Goal: Task Accomplishment & Management: Complete application form

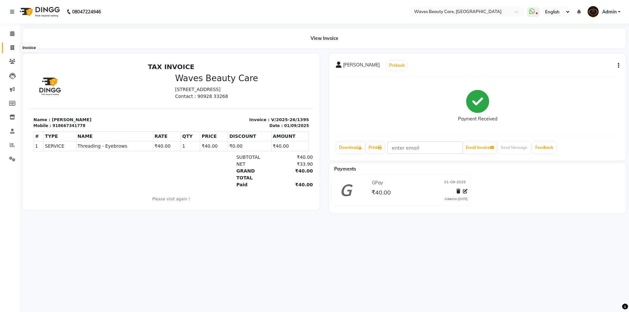
click at [9, 46] on span at bounding box center [12, 48] width 11 height 8
select select "service"
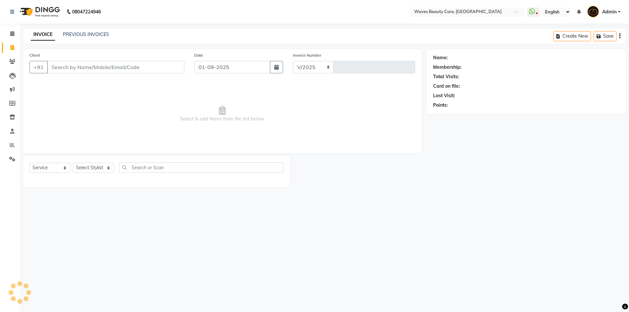
select select "5946"
type input "1396"
click at [69, 68] on input "Client" at bounding box center [115, 67] width 137 height 12
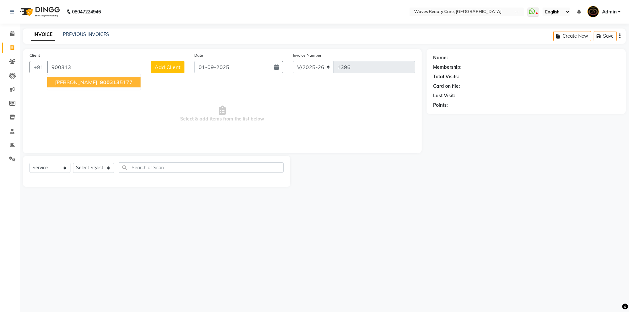
click at [79, 80] on span "[PERSON_NAME]" at bounding box center [76, 82] width 42 height 7
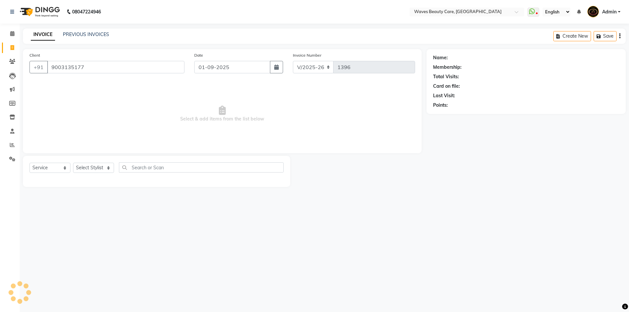
type input "9003135177"
click at [91, 170] on select "Select Stylist ANJU DIVYA Yoganandhi [PERSON_NAME]" at bounding box center [93, 168] width 41 height 10
select select "66638"
click at [73, 163] on select "Select Stylist ANJU DIVYA Yoganandhi [PERSON_NAME]" at bounding box center [93, 168] width 41 height 10
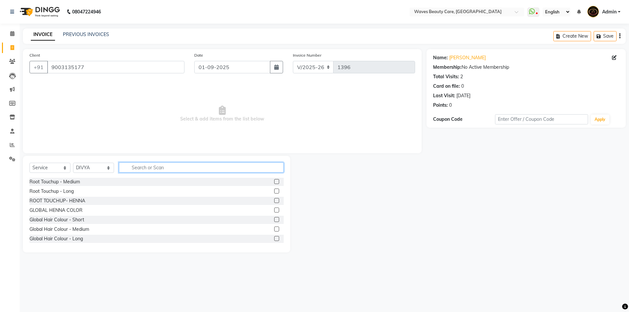
click at [130, 168] on input "text" at bounding box center [201, 168] width 165 height 10
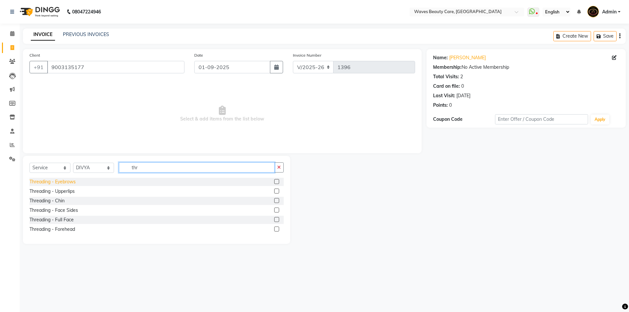
type input "thr"
click at [64, 182] on div "Threading - Eyebrows" at bounding box center [52, 182] width 46 height 7
checkbox input "false"
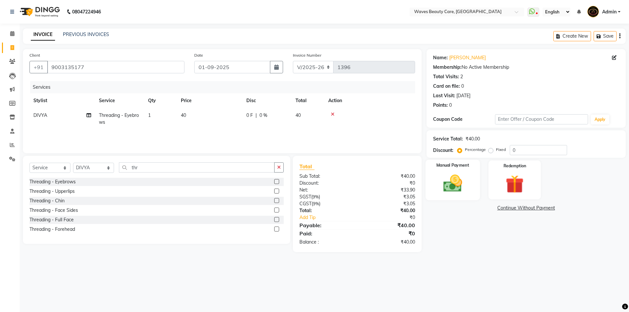
click at [451, 186] on img at bounding box center [452, 184] width 30 height 22
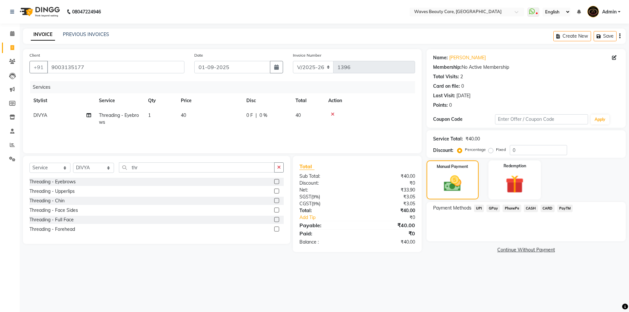
click at [490, 208] on span "GPay" at bounding box center [493, 209] width 13 height 8
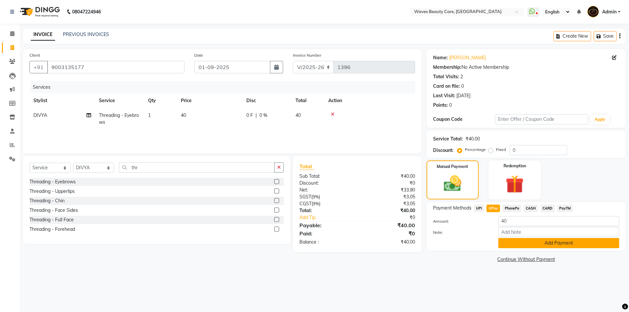
click at [506, 242] on button "Add Payment" at bounding box center [558, 243] width 121 height 10
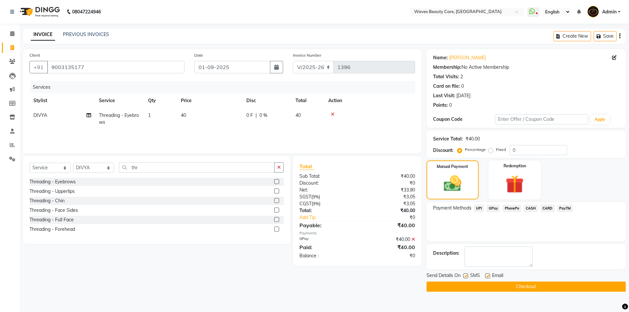
click at [493, 287] on button "Checkout" at bounding box center [526, 287] width 199 height 10
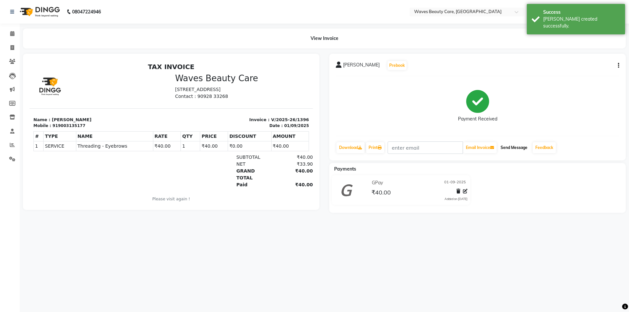
click at [517, 149] on button "Send Message" at bounding box center [514, 147] width 32 height 11
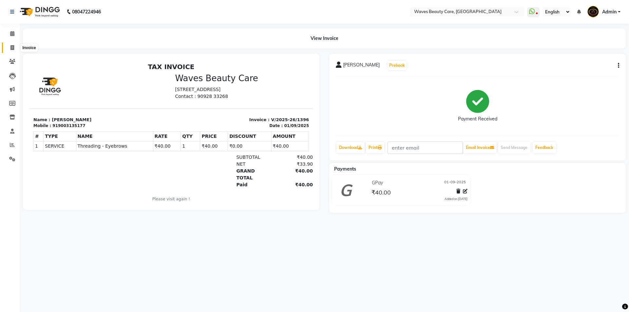
click at [10, 48] on icon at bounding box center [12, 47] width 4 height 5
select select "service"
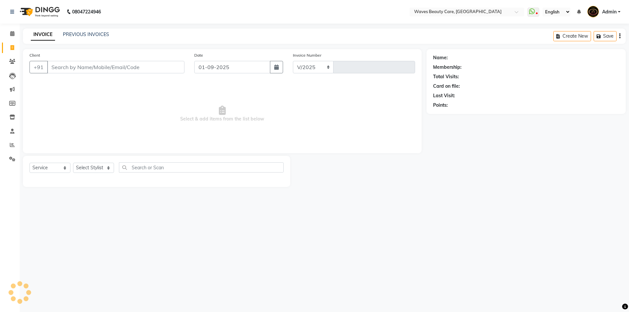
select select "5946"
type input "1397"
click at [67, 64] on input "Client" at bounding box center [115, 67] width 137 height 12
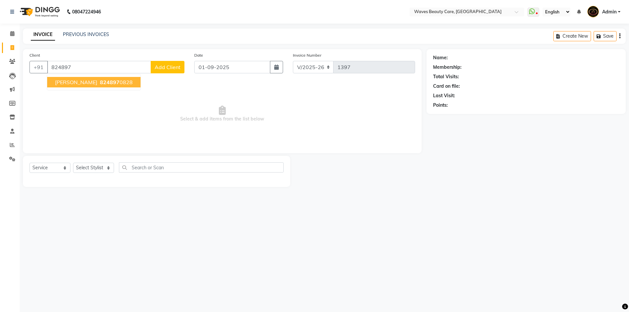
click at [85, 83] on span "[PERSON_NAME]" at bounding box center [76, 82] width 42 height 7
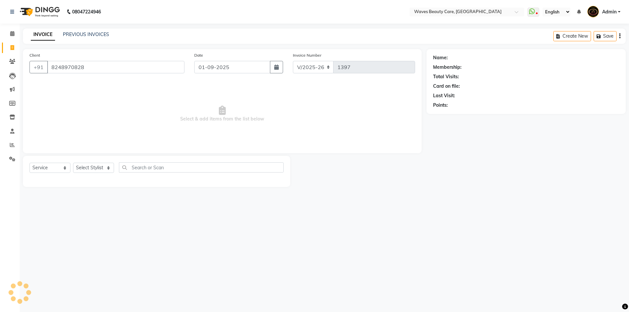
type input "8248970828"
click at [106, 169] on select "Select Stylist ANJU DIVYA Yoganandhi [PERSON_NAME]" at bounding box center [93, 168] width 41 height 10
select select "66638"
click at [73, 163] on select "Select Stylist ANJU DIVYA Yoganandhi [PERSON_NAME]" at bounding box center [93, 168] width 41 height 10
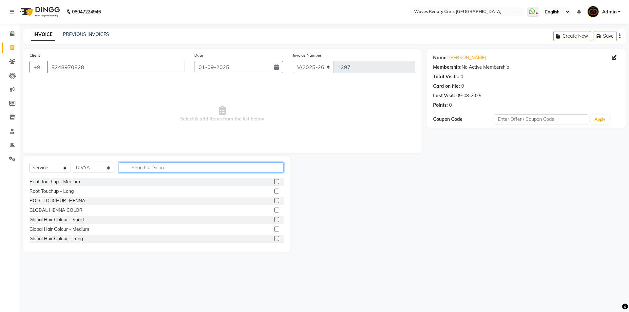
click at [132, 167] on input "text" at bounding box center [201, 168] width 165 height 10
click at [177, 169] on input "thr" at bounding box center [197, 168] width 156 height 10
type input "t"
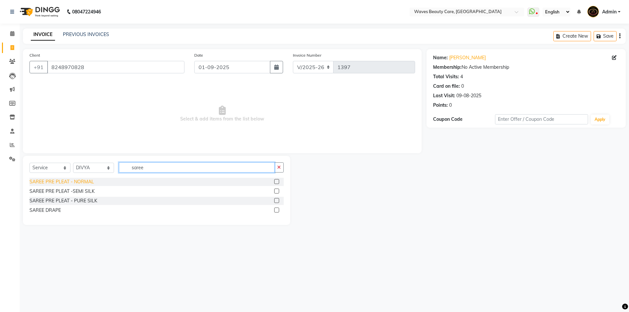
type input "saree"
click at [79, 182] on div "SAREE PRE PLEAT - NORMAL" at bounding box center [61, 182] width 65 height 7
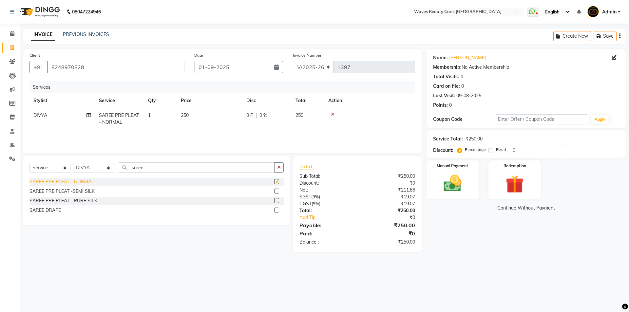
checkbox input "false"
click at [195, 112] on td "250" at bounding box center [210, 119] width 66 height 22
select select "66638"
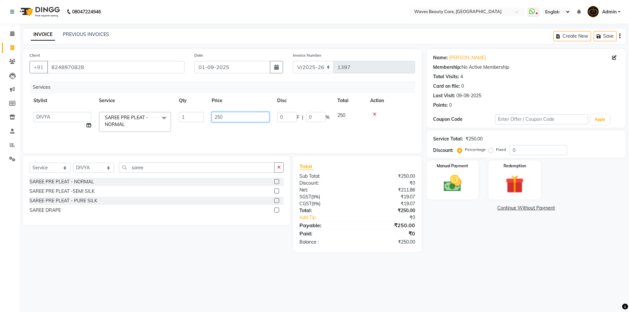
click at [239, 114] on input "250" at bounding box center [241, 117] width 58 height 10
type input "2"
type input "300"
click at [355, 133] on div "Services Stylist Service Qty Price Disc Total Action DIVYA SAREE PRE PLEAT - NO…" at bounding box center [222, 114] width 386 height 66
click at [447, 186] on img at bounding box center [452, 184] width 30 height 22
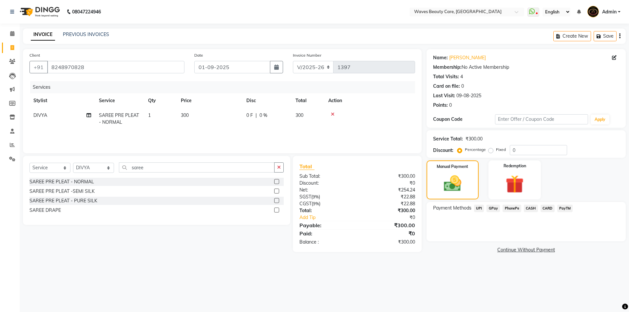
click at [494, 209] on span "GPay" at bounding box center [493, 209] width 13 height 8
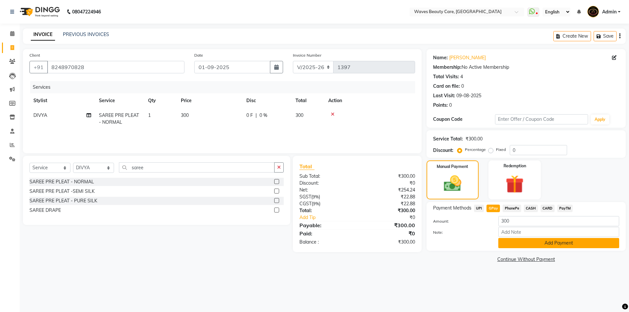
click at [520, 244] on button "Add Payment" at bounding box center [558, 243] width 121 height 10
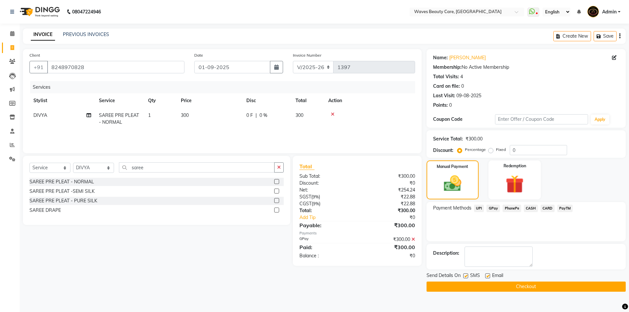
click at [533, 285] on button "Checkout" at bounding box center [526, 287] width 199 height 10
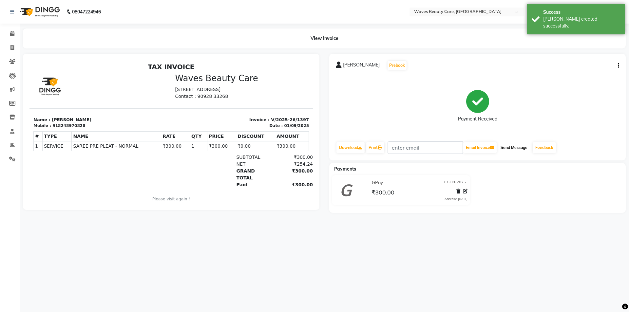
click at [521, 149] on button "Send Message" at bounding box center [514, 147] width 32 height 11
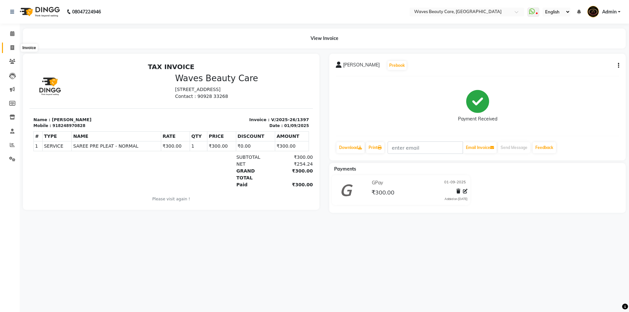
click at [11, 46] on icon at bounding box center [12, 47] width 4 height 5
select select "service"
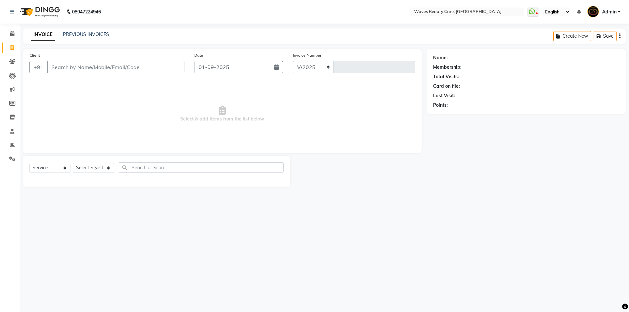
select select "5946"
type input "1398"
click at [101, 168] on select "Select Stylist ANJU DIVYA Yoganandhi [PERSON_NAME]" at bounding box center [93, 168] width 41 height 10
select select "66638"
click at [73, 163] on select "Select Stylist ANJU DIVYA Yoganandhi [PERSON_NAME]" at bounding box center [93, 168] width 41 height 10
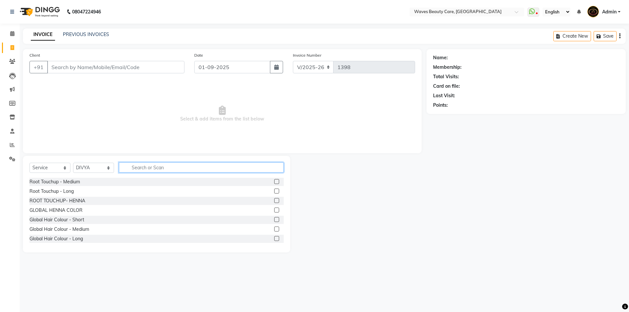
click at [134, 164] on input "text" at bounding box center [201, 168] width 165 height 10
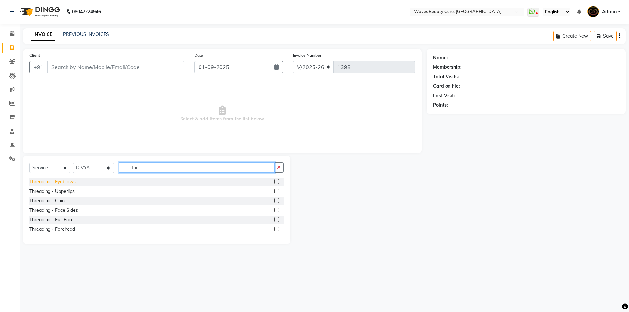
type input "thr"
click at [66, 183] on div "Threading - Eyebrows" at bounding box center [52, 182] width 46 height 7
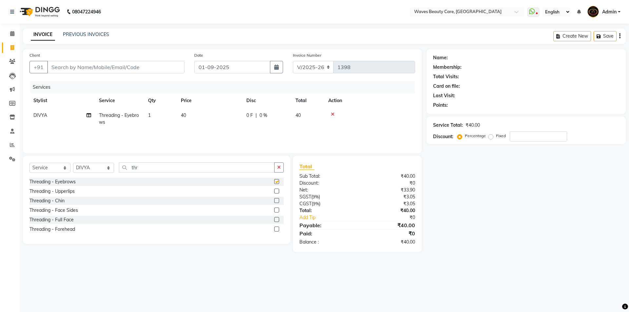
checkbox input "false"
click at [56, 66] on input "Client" at bounding box center [115, 67] width 137 height 12
type input "9"
type input "0"
type input "9841760141"
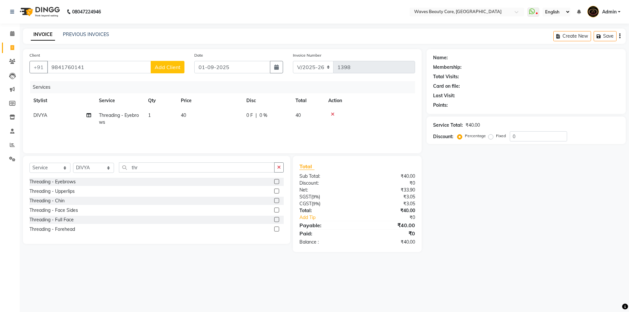
click at [159, 71] on button "Add Client" at bounding box center [168, 67] width 34 height 12
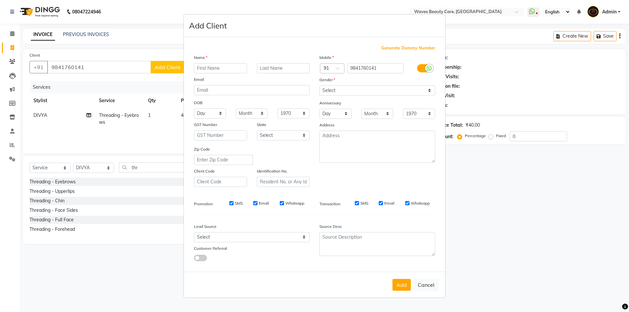
click at [216, 66] on input "text" at bounding box center [220, 68] width 53 height 10
type input "u"
type input "U"
click at [428, 285] on button "Cancel" at bounding box center [425, 285] width 25 height 12
select select
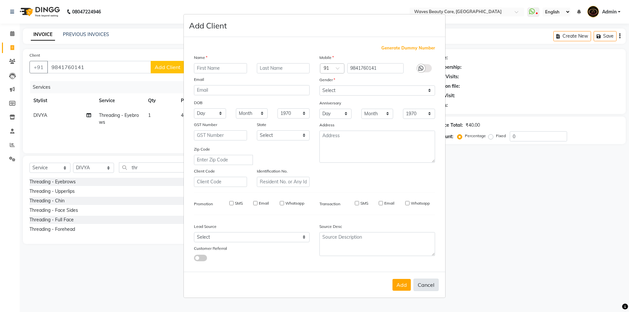
select select
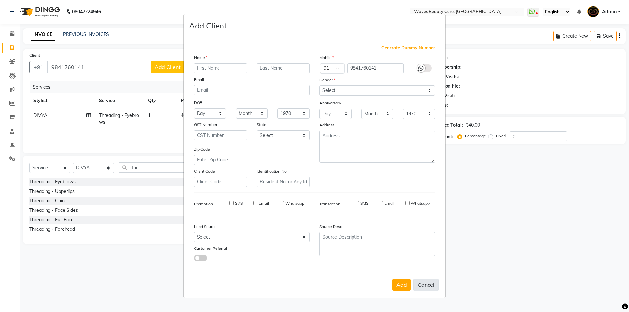
select select
checkbox input "false"
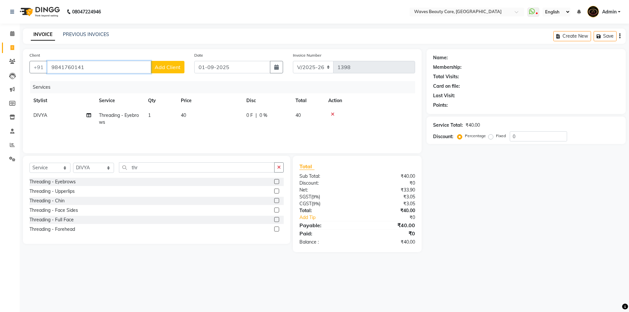
click at [87, 67] on input "9841760141" at bounding box center [99, 67] width 104 height 12
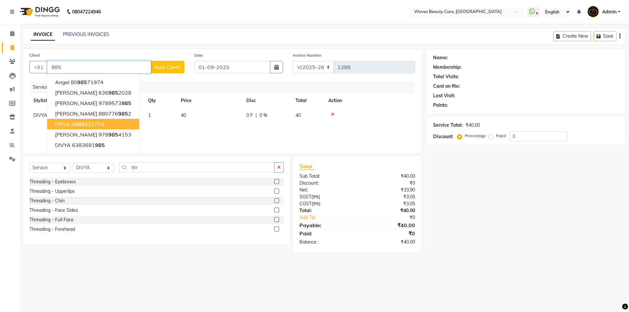
click at [101, 127] on button "PRIYA 9 985 821704" at bounding box center [93, 124] width 92 height 10
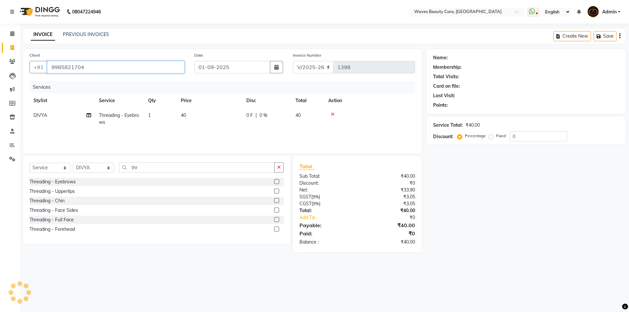
type input "9985821704"
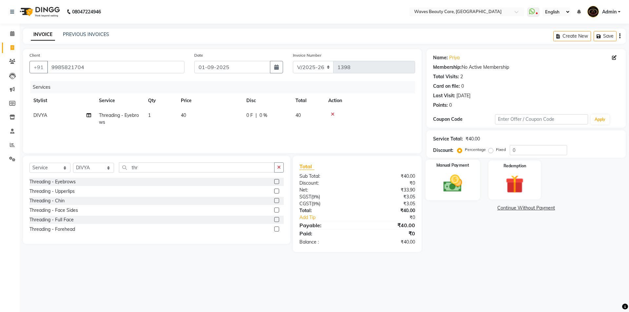
click at [447, 185] on img at bounding box center [452, 184] width 30 height 22
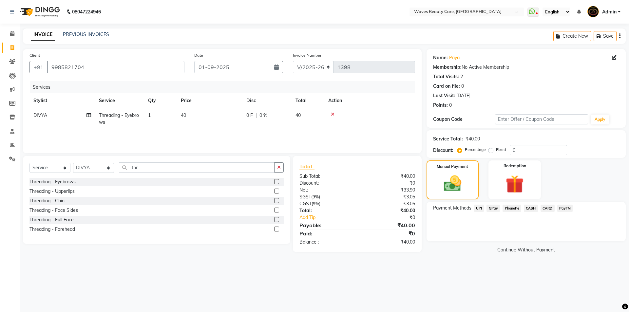
drag, startPoint x: 527, startPoint y: 208, endPoint x: 528, endPoint y: 215, distance: 6.6
click at [528, 209] on span "CASH" at bounding box center [531, 209] width 14 height 8
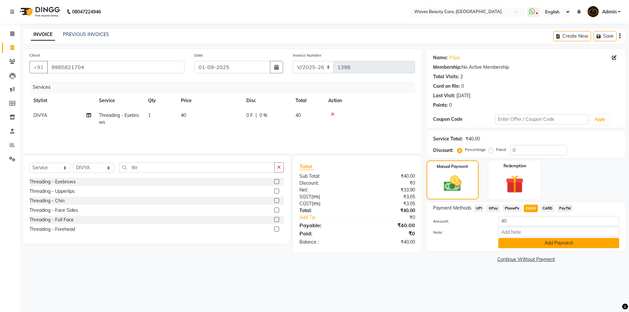
click at [527, 246] on button "Add Payment" at bounding box center [558, 243] width 121 height 10
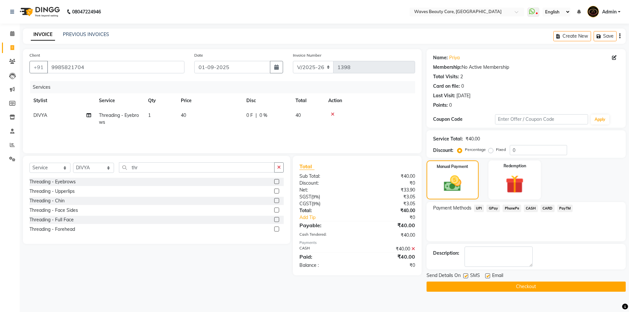
click at [516, 287] on button "Checkout" at bounding box center [526, 287] width 199 height 10
